Goal: Check status: Check status

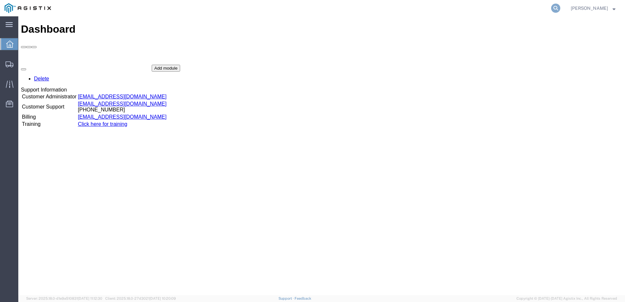
click at [559, 9] on icon at bounding box center [555, 8] width 9 height 9
click at [395, 9] on input "search" at bounding box center [451, 8] width 199 height 16
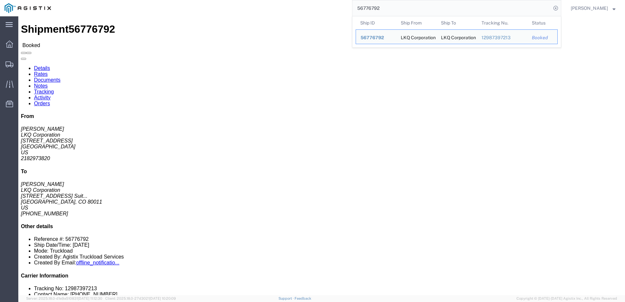
click link "Notes"
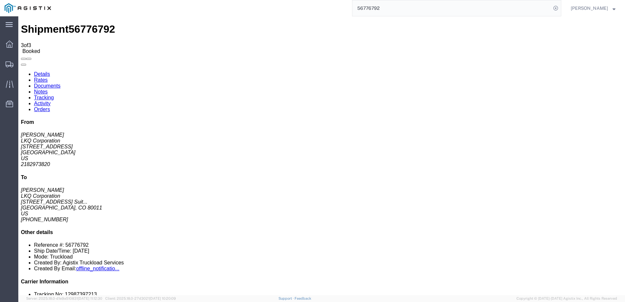
drag, startPoint x: 229, startPoint y: 90, endPoint x: 261, endPoint y: 90, distance: 31.7
drag, startPoint x: 261, startPoint y: 90, endPoint x: 265, endPoint y: 89, distance: 4.7
drag, startPoint x: 279, startPoint y: 90, endPoint x: 269, endPoint y: 96, distance: 12.3
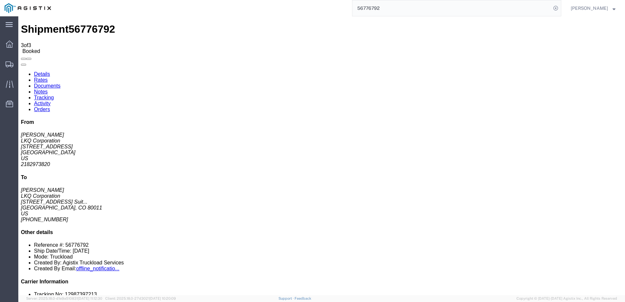
copy td "3 Large wood racks need 15 feet"
click at [48, 77] on link "Rates" at bounding box center [41, 80] width 14 height 6
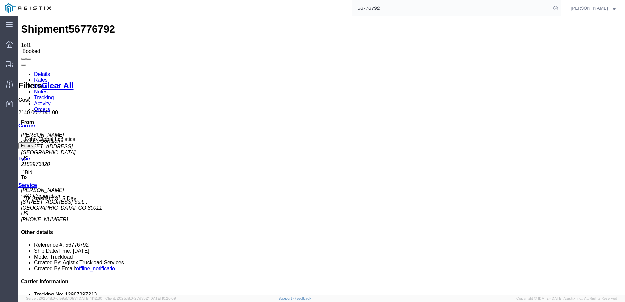
click at [390, 12] on input "56776792" at bounding box center [451, 8] width 199 height 16
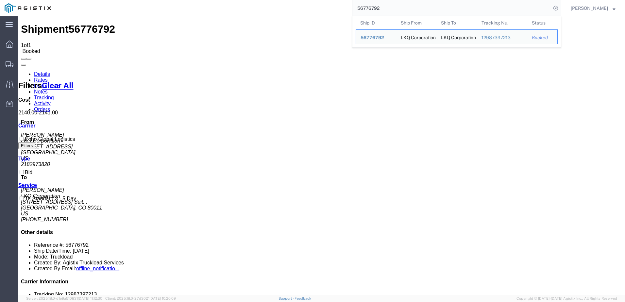
click at [390, 12] on input "56776792" at bounding box center [451, 8] width 199 height 16
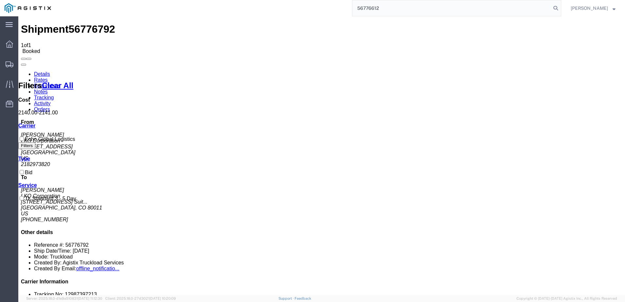
type input "56776612"
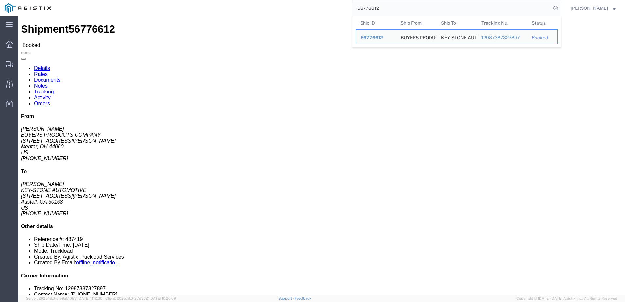
drag, startPoint x: 106, startPoint y: 63, endPoint x: 101, endPoint y: 62, distance: 5.3
click address "BUYERS PRODUCTS COMPANY ([PERSON_NAME]) [STREET_ADDRESS][PERSON_NAME] 440-974-8…"
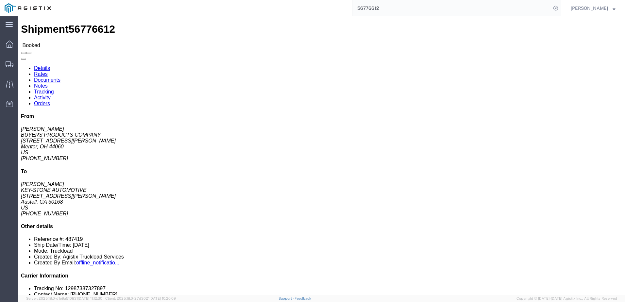
click address "BUYERS PRODUCTS COMPANY ([PERSON_NAME]) [STREET_ADDRESS][PERSON_NAME] 440-974-8…"
drag, startPoint x: 100, startPoint y: 63, endPoint x: 105, endPoint y: 82, distance: 19.3
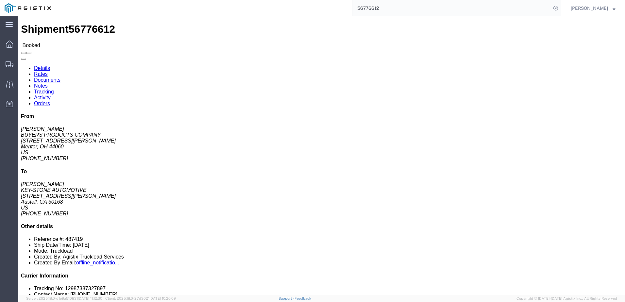
click address "BUYERS PRODUCTS COMPANY ([PERSON_NAME]) [STREET_ADDRESS][PERSON_NAME] 440-974-8…"
click link "Notes"
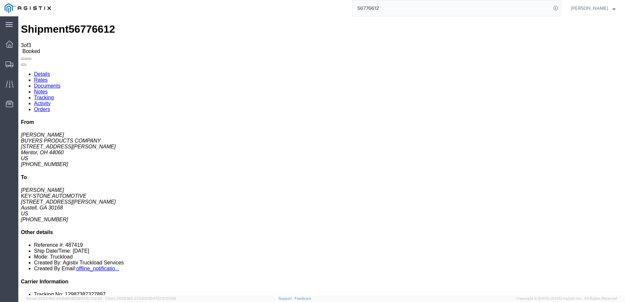
drag, startPoint x: 231, startPoint y: 89, endPoint x: 239, endPoint y: 89, distance: 8.2
drag, startPoint x: 243, startPoint y: 90, endPoint x: 282, endPoint y: 91, distance: 38.9
click at [34, 71] on link "Details" at bounding box center [42, 74] width 16 height 6
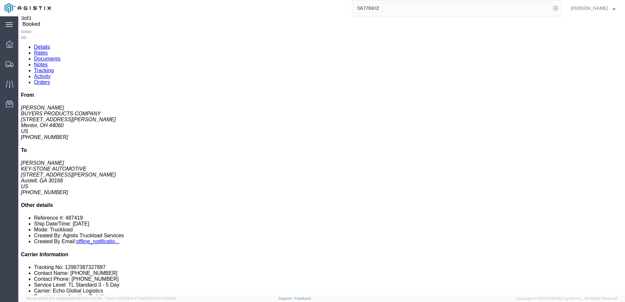
scroll to position [65, 0]
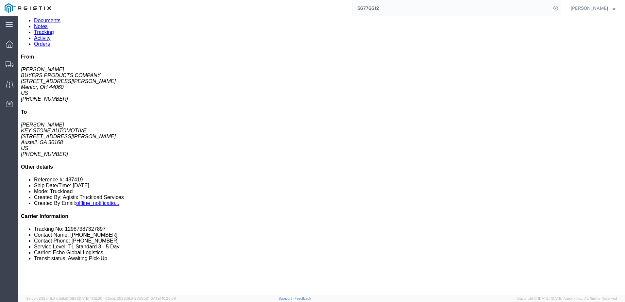
click link "Rates"
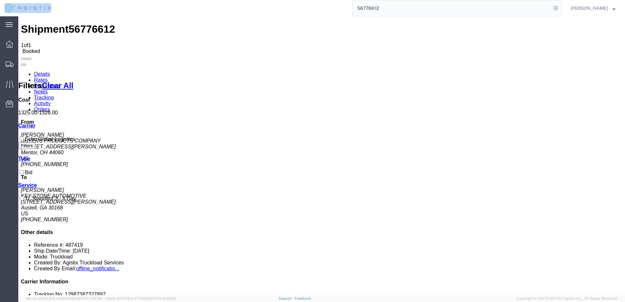
drag, startPoint x: 56, startPoint y: 7, endPoint x: 17, endPoint y: 10, distance: 39.0
click at [17, 10] on nav "56776612 [PERSON_NAME]" at bounding box center [315, 8] width 621 height 16
drag, startPoint x: 146, startPoint y: 165, endPoint x: 141, endPoint y: 158, distance: 9.0
click at [10, 62] on icon at bounding box center [10, 64] width 8 height 6
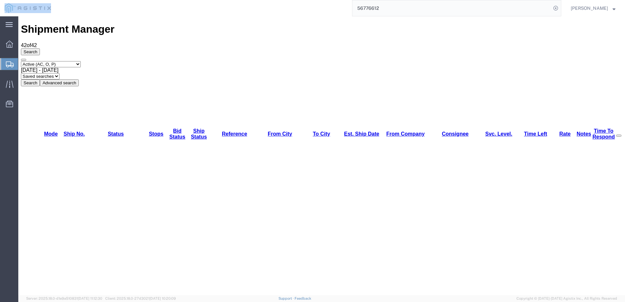
click at [71, 11] on div "56776612" at bounding box center [309, 8] width 506 height 16
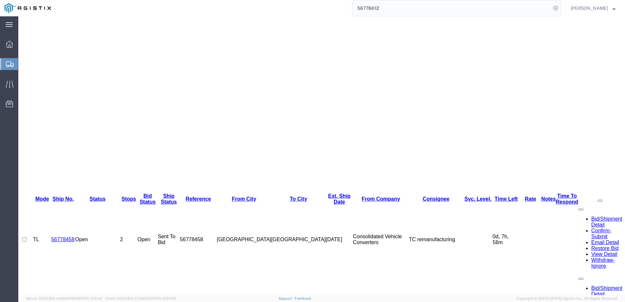
scroll to position [131, 0]
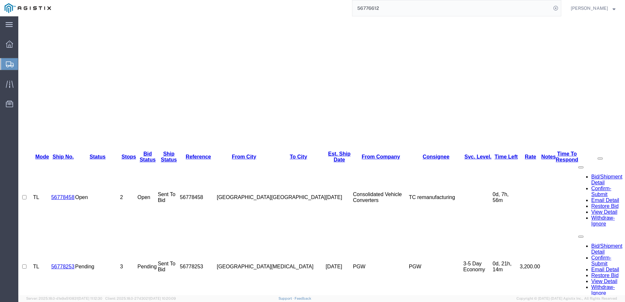
scroll to position [196, 0]
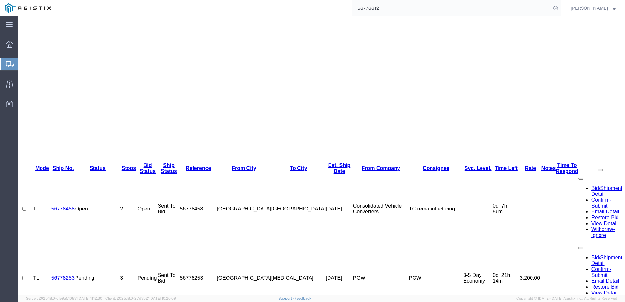
drag, startPoint x: 30, startPoint y: 125, endPoint x: 83, endPoint y: 122, distance: 52.4
drag, startPoint x: 83, startPoint y: 122, endPoint x: 207, endPoint y: 151, distance: 127.4
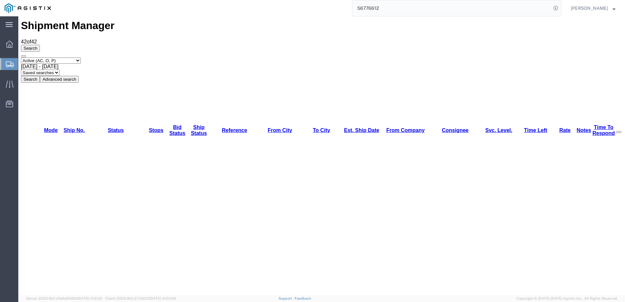
scroll to position [0, 0]
